Goal: Task Accomplishment & Management: Manage account settings

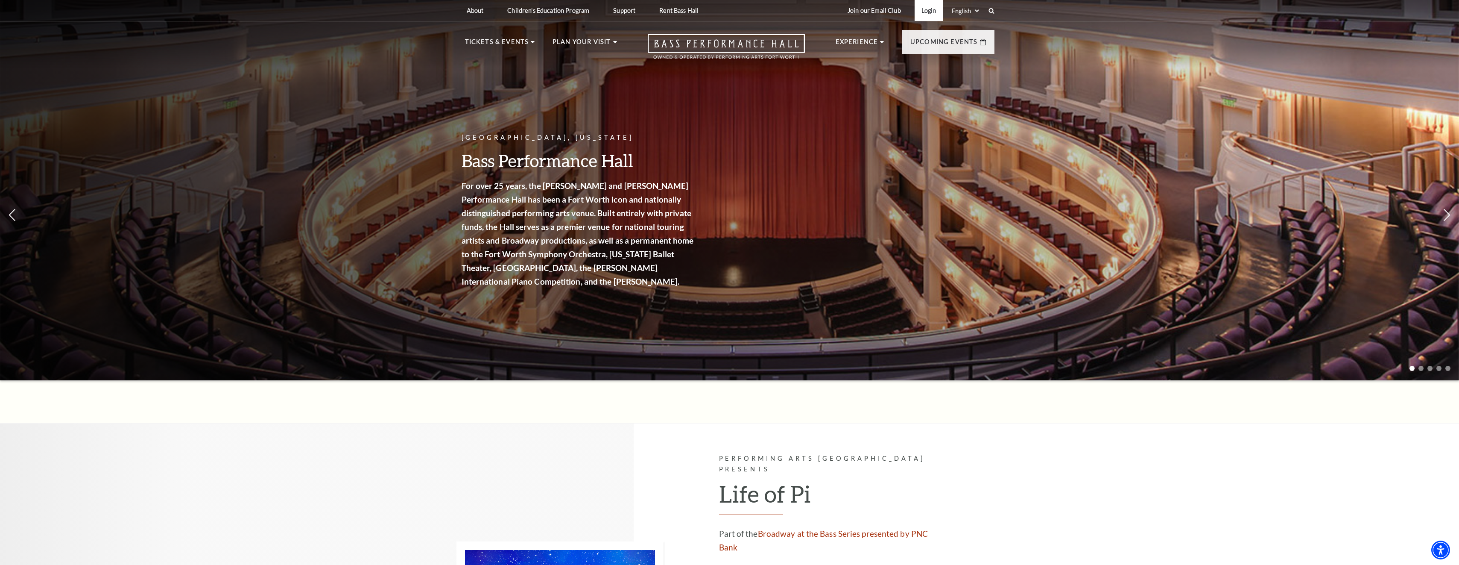
click at [928, 10] on link "Login" at bounding box center [929, 10] width 29 height 21
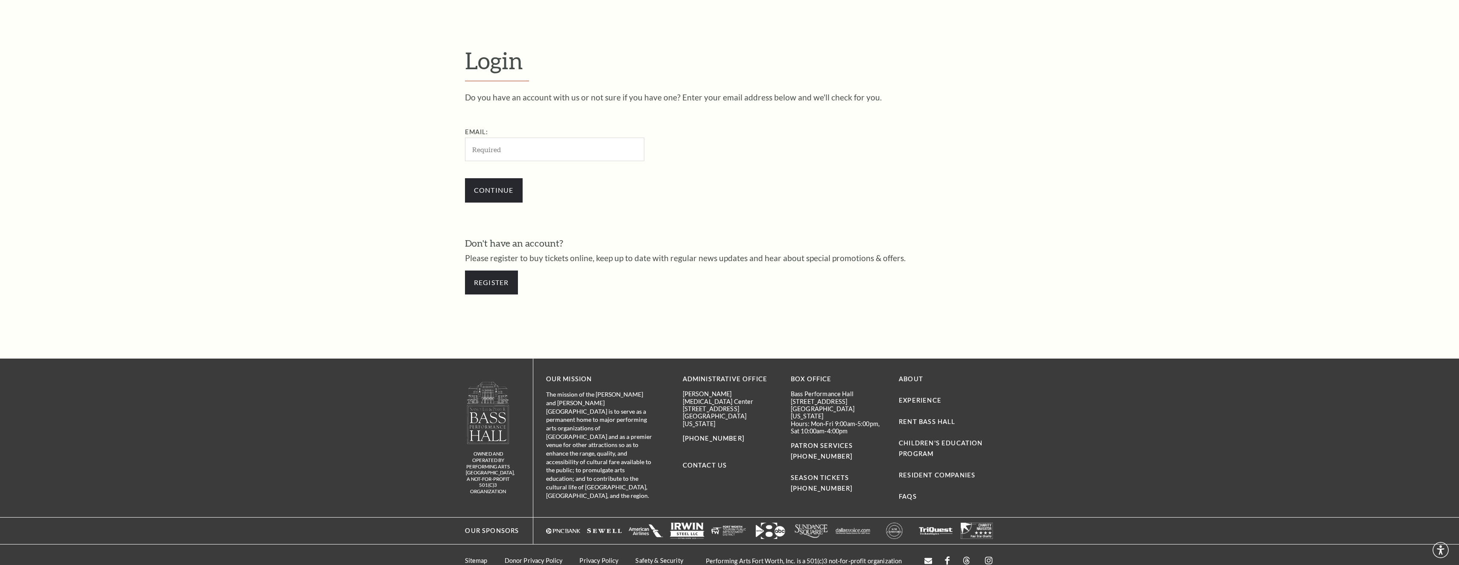
scroll to position [381, 0]
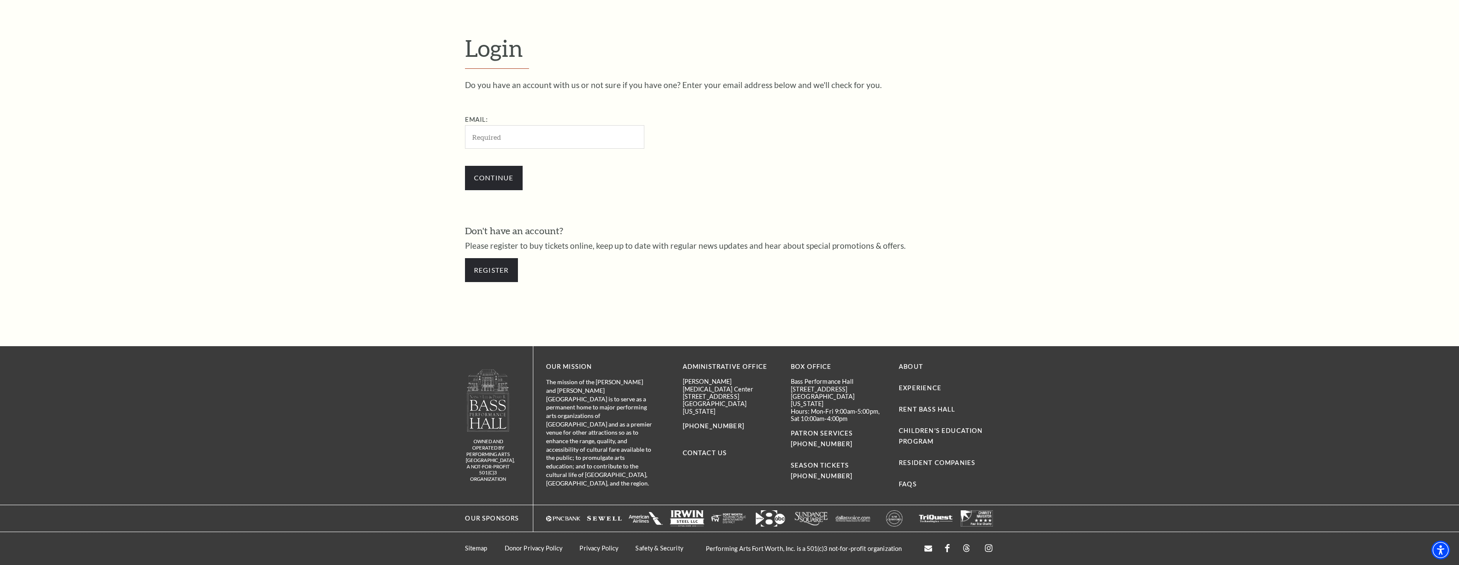
click at [541, 134] on input "Email:" at bounding box center [554, 136] width 179 height 23
type input "hammondsmd@yahoo.com"
click at [512, 179] on input "Continue" at bounding box center [494, 178] width 58 height 24
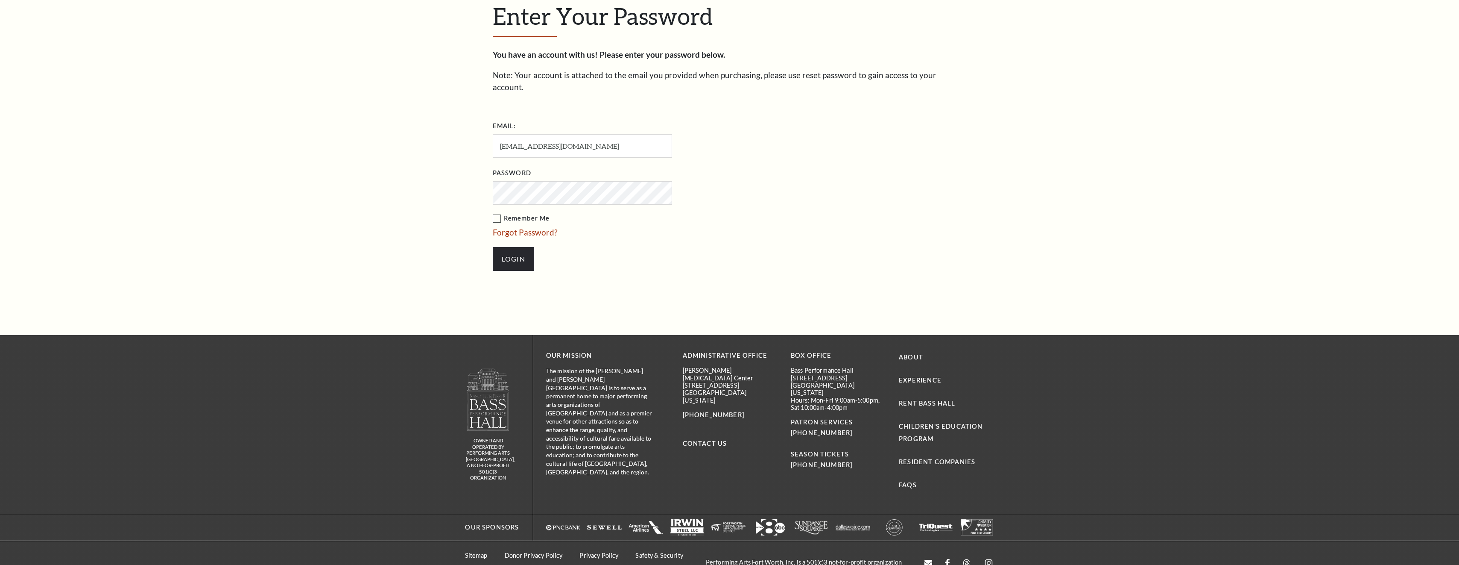
scroll to position [423, 0]
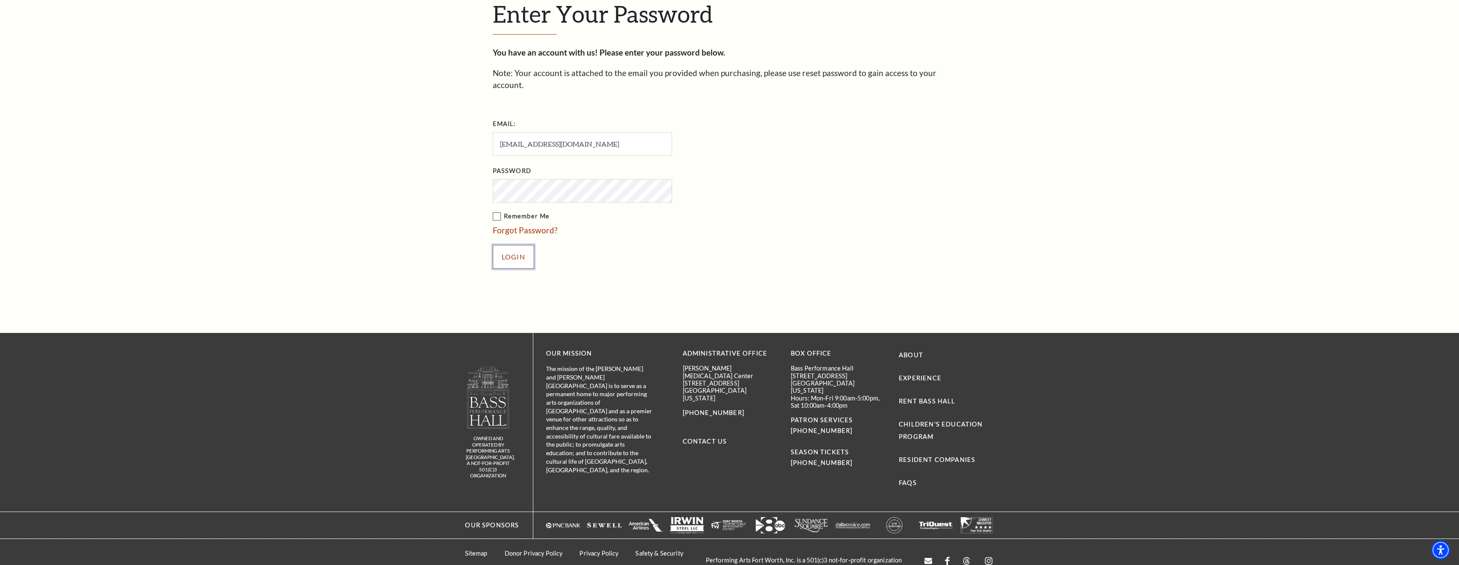
click at [509, 245] on input "Login" at bounding box center [513, 257] width 41 height 24
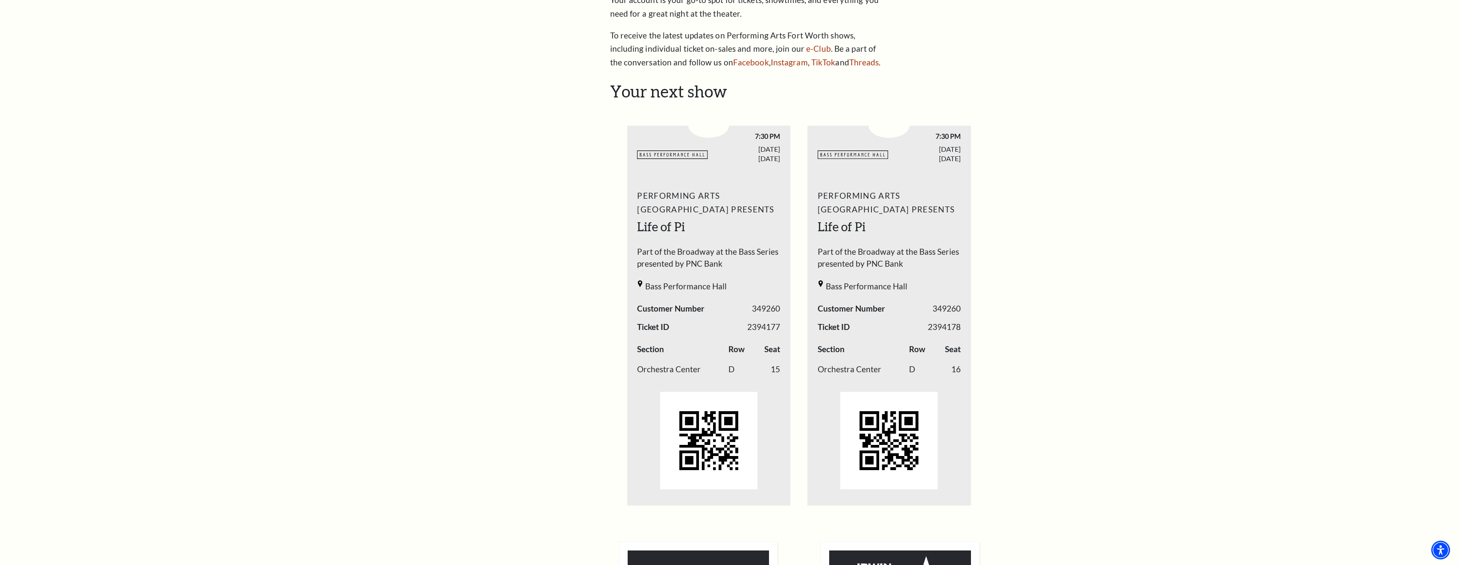
scroll to position [256, 0]
